Goal: Navigation & Orientation: Find specific page/section

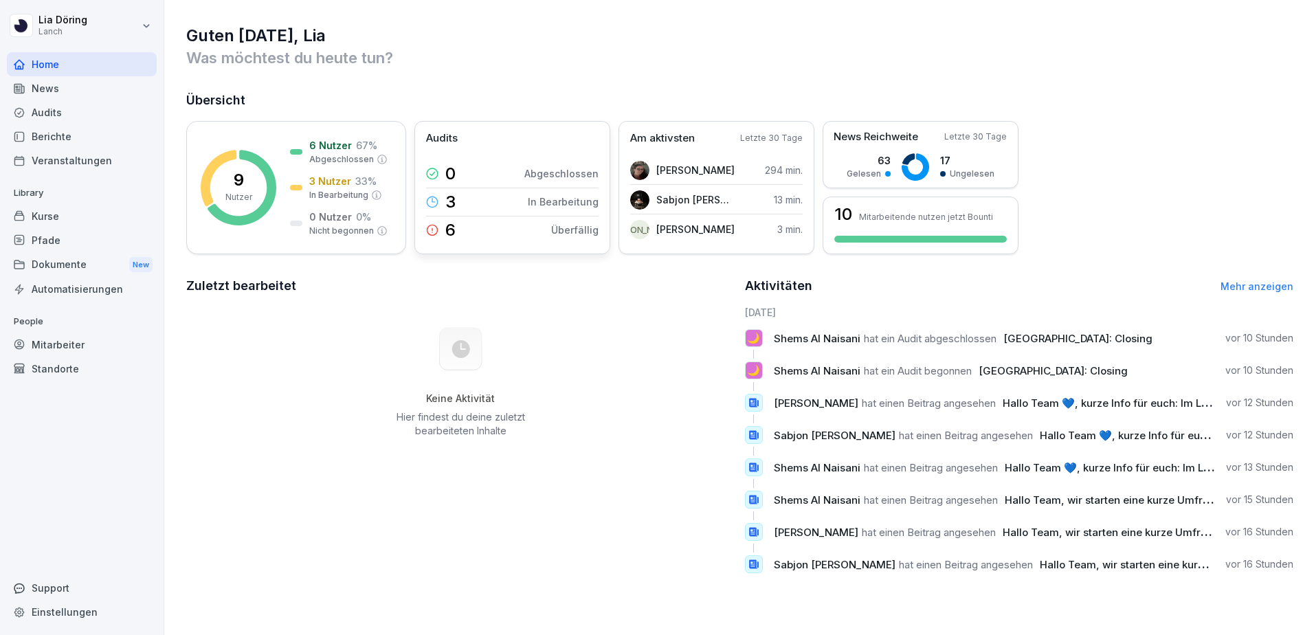
click at [436, 230] on icon at bounding box center [432, 230] width 12 height 12
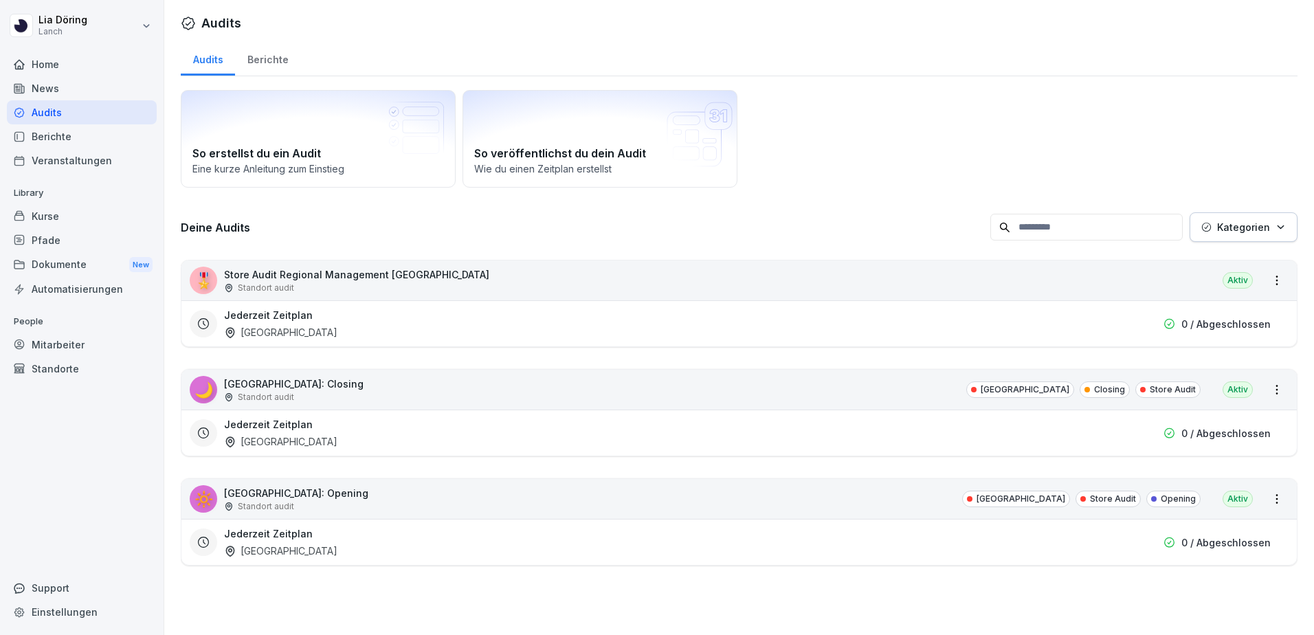
click at [312, 288] on div "Standort audit" at bounding box center [356, 288] width 265 height 12
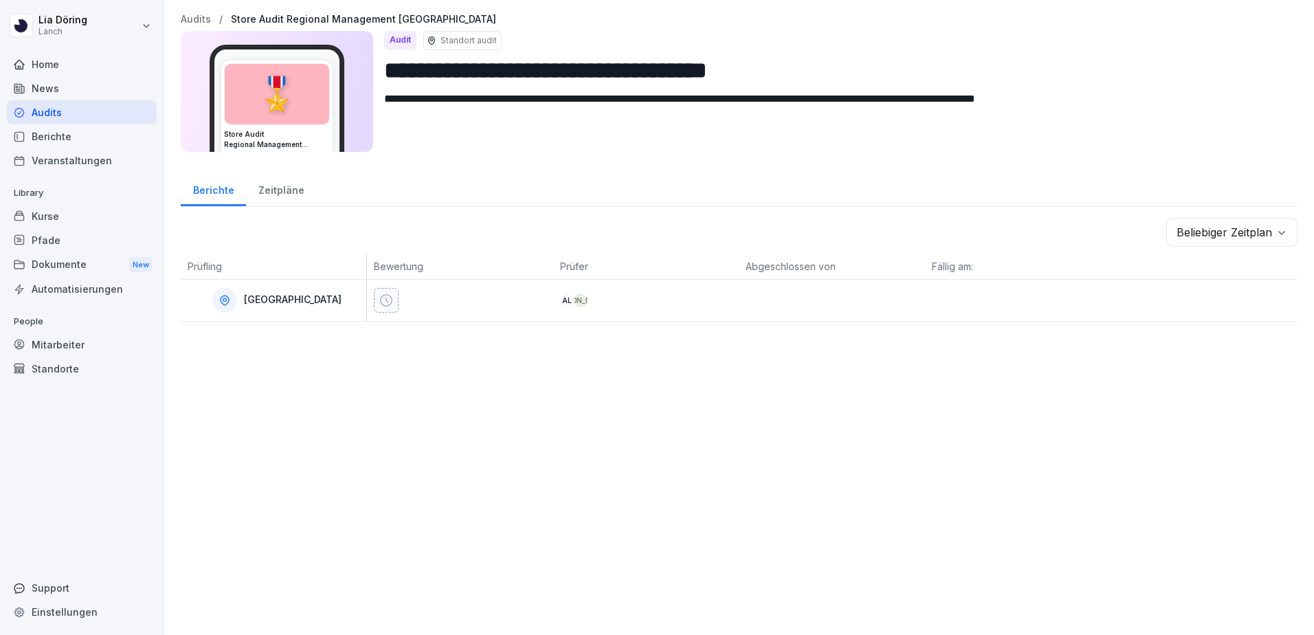
click at [48, 118] on div "Audits" at bounding box center [82, 112] width 150 height 24
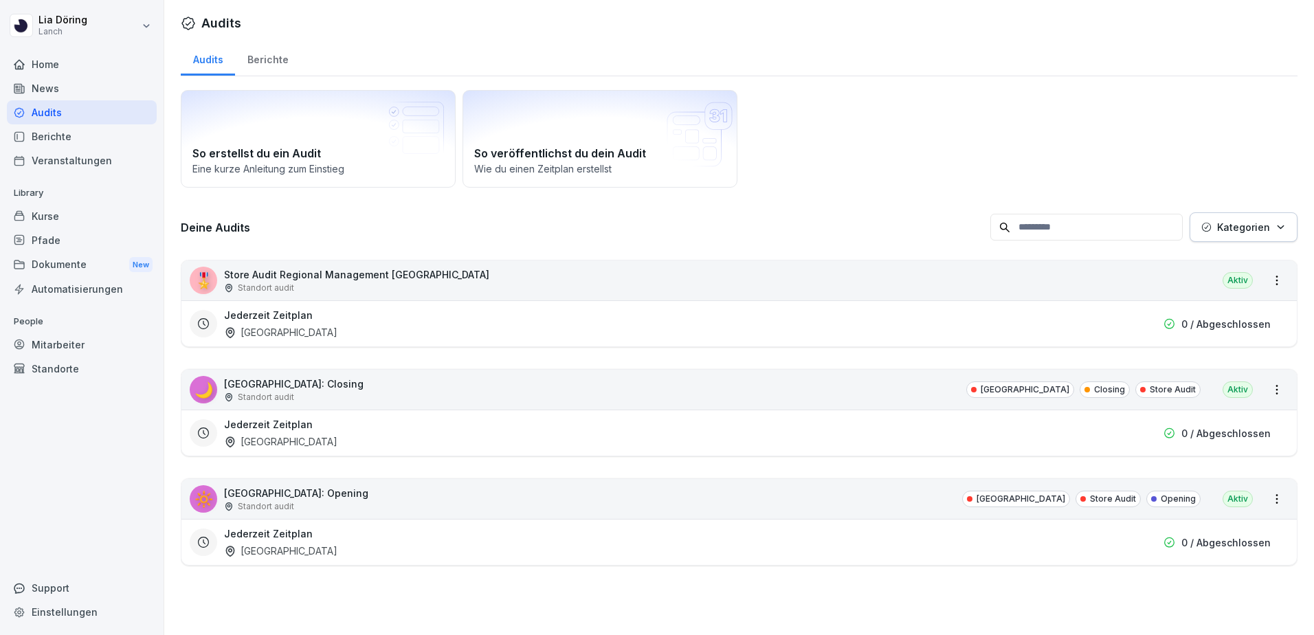
click at [291, 403] on div "🌙 [GEOGRAPHIC_DATA]: Closing Standort audit [GEOGRAPHIC_DATA] Closing Store Aud…" at bounding box center [738, 390] width 1115 height 40
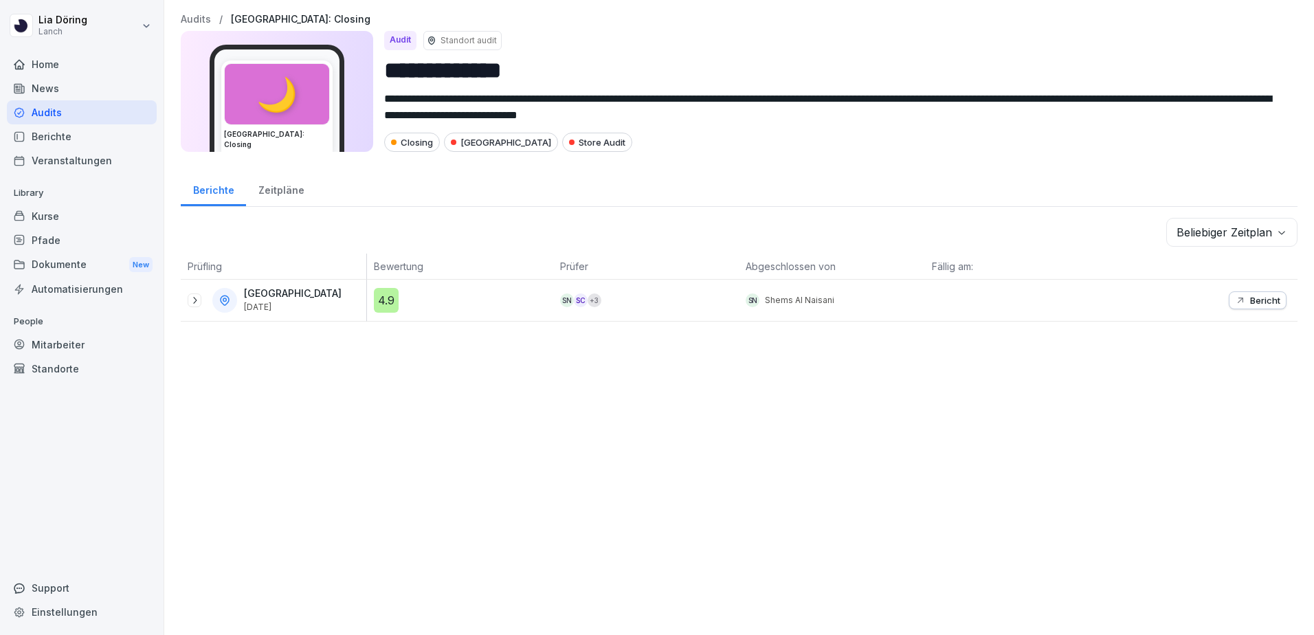
click at [590, 298] on div "+ 3" at bounding box center [595, 300] width 14 height 14
click at [55, 65] on div "Home" at bounding box center [82, 64] width 150 height 24
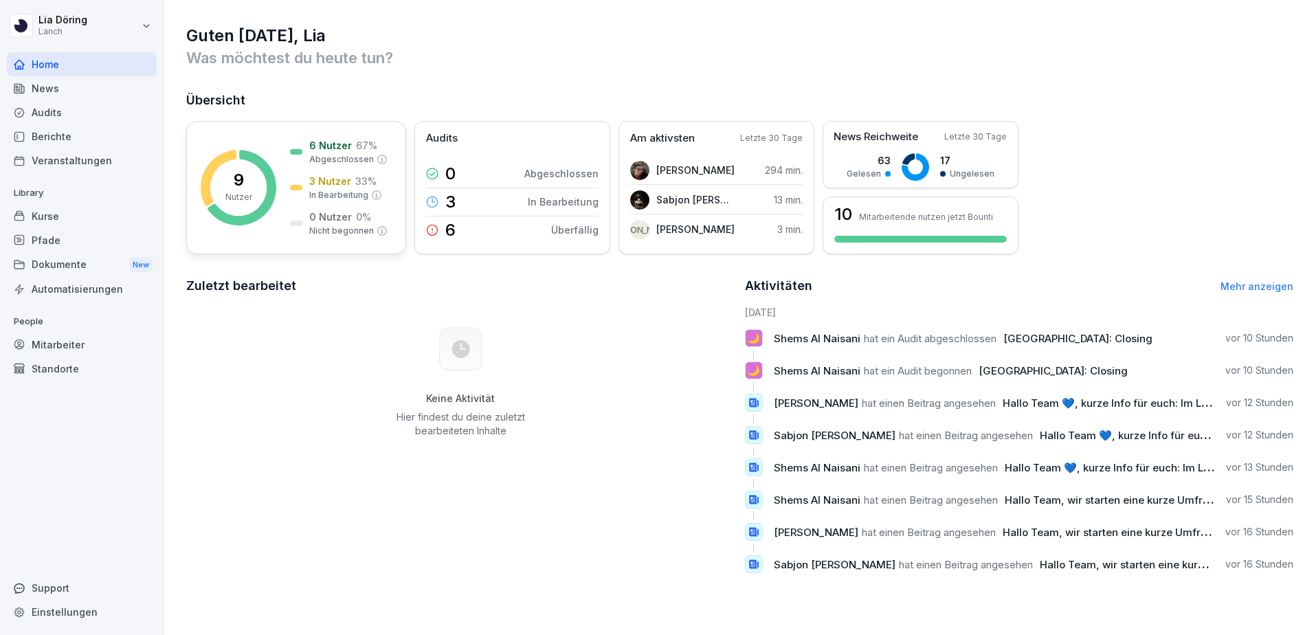
click at [257, 183] on rect at bounding box center [239, 188] width 76 height 76
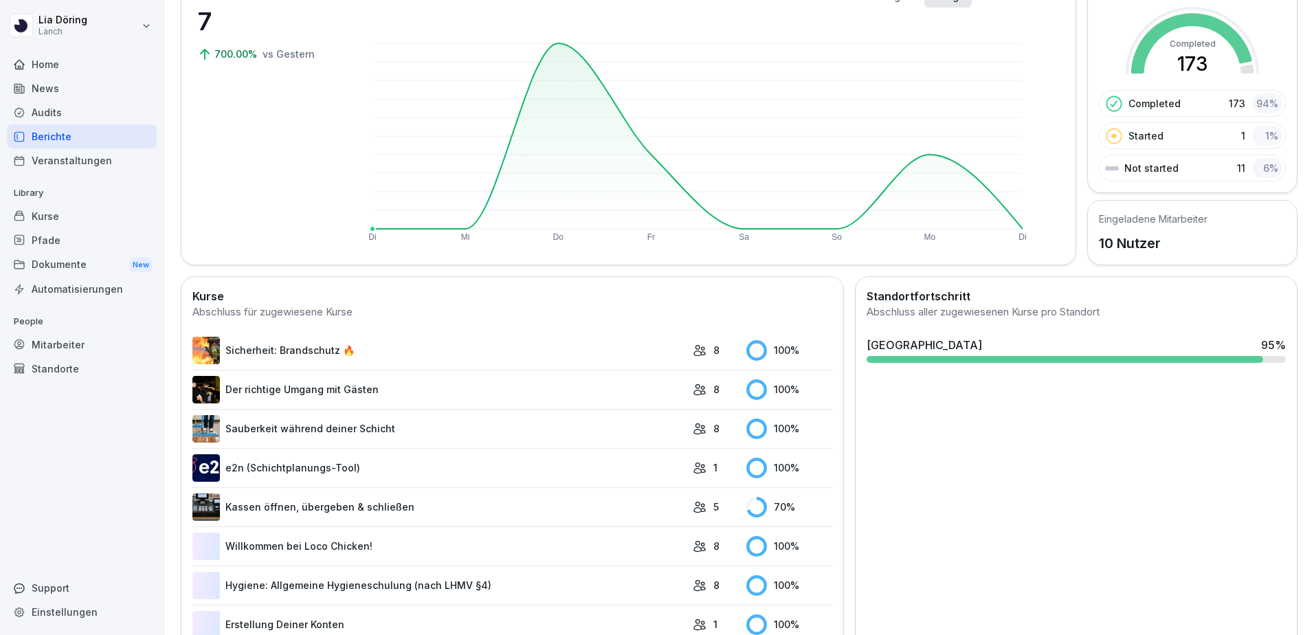
scroll to position [137, 0]
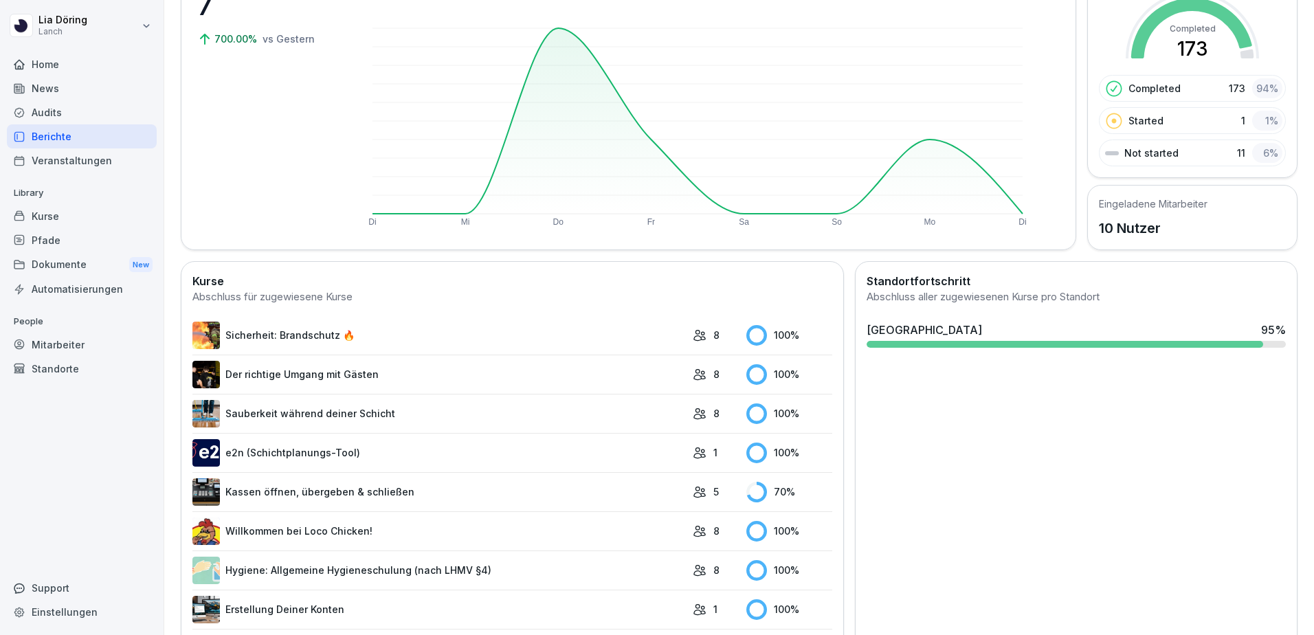
click at [1139, 153] on p "Not started" at bounding box center [1151, 153] width 54 height 14
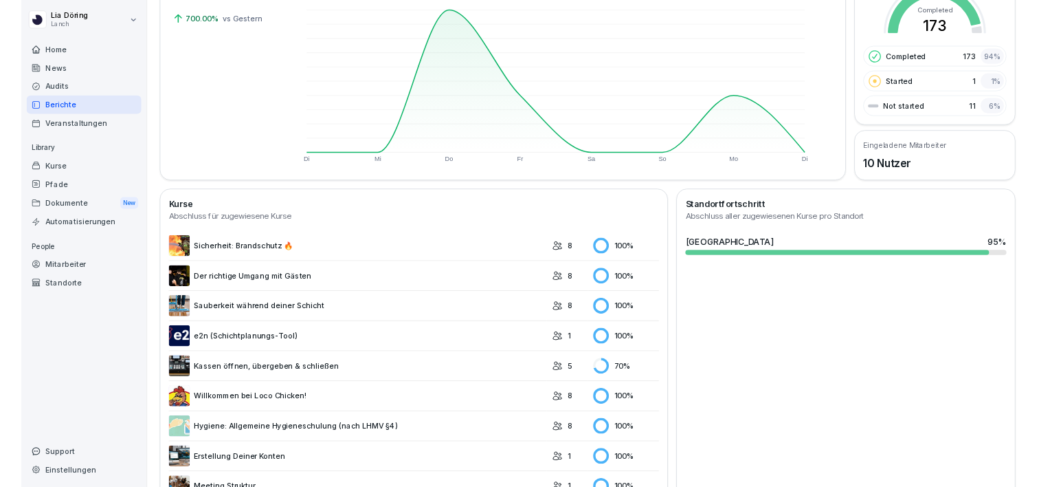
scroll to position [0, 0]
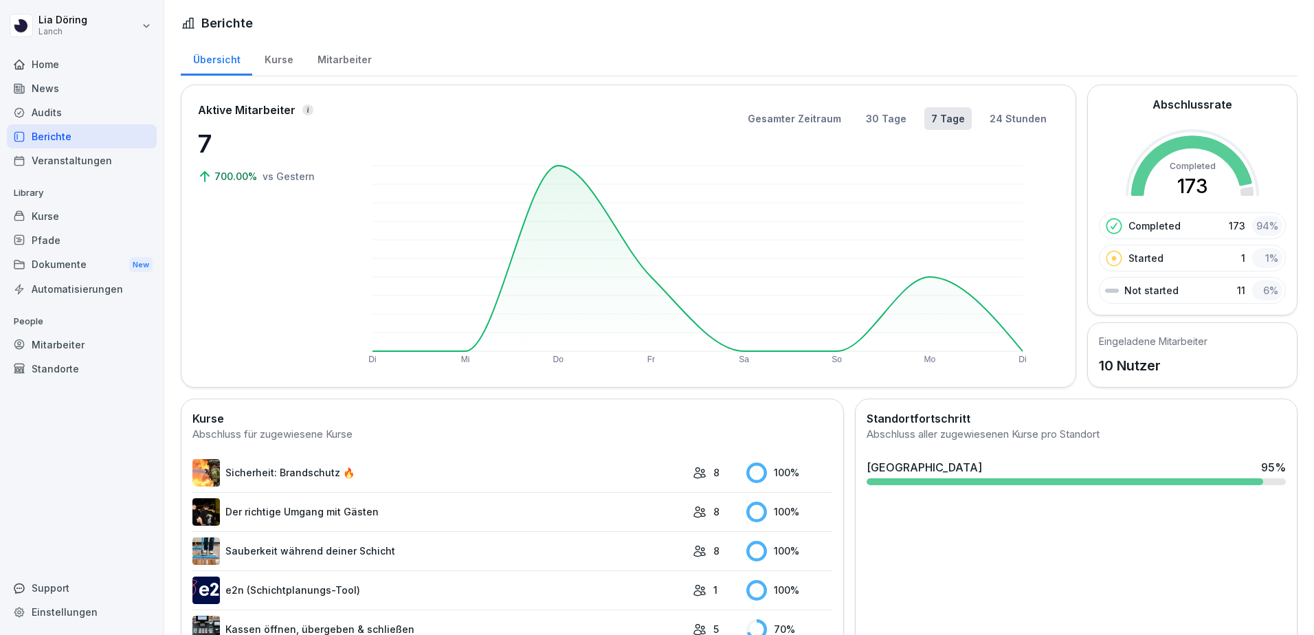
click at [270, 60] on div "Kurse" at bounding box center [278, 58] width 53 height 35
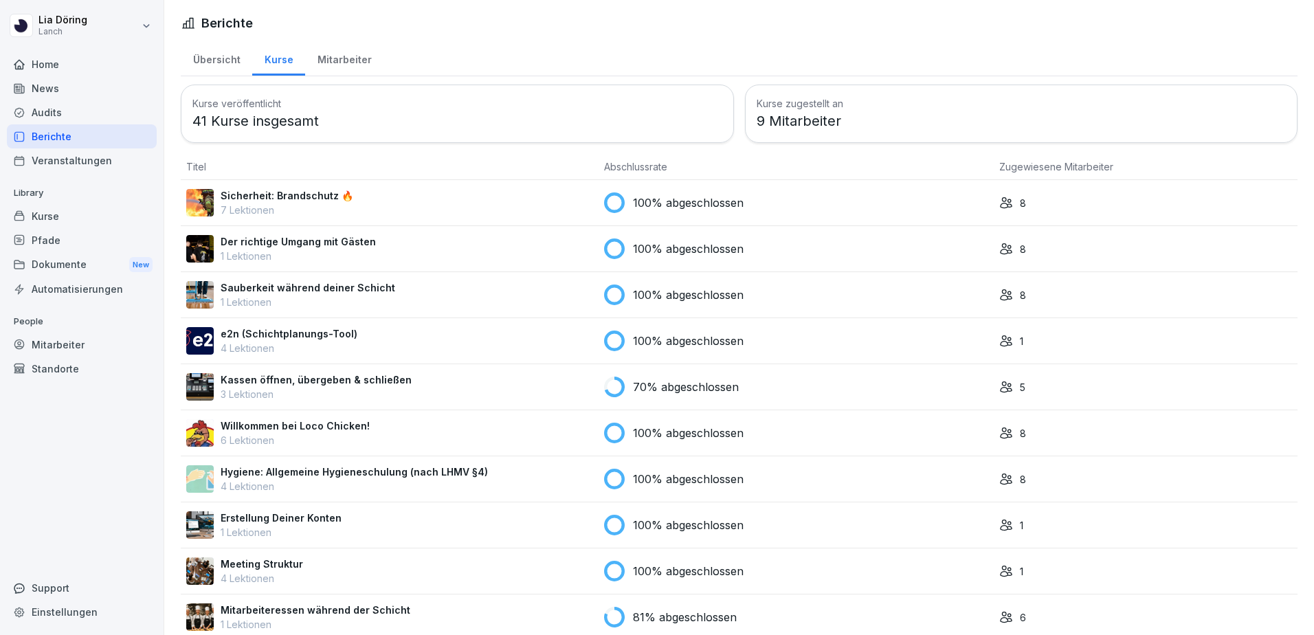
click at [346, 60] on div "Mitarbeiter" at bounding box center [344, 58] width 78 height 35
